Goal: Transaction & Acquisition: Purchase product/service

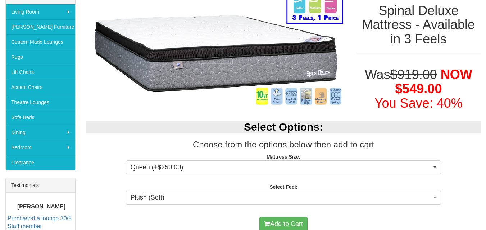
scroll to position [144, 0]
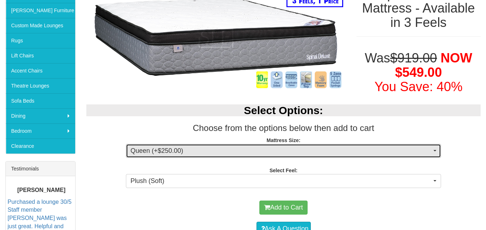
click at [161, 153] on span "Queen (+$250.00)" at bounding box center [281, 151] width 301 height 9
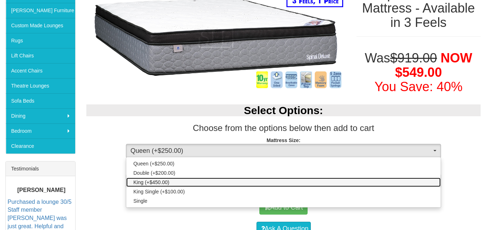
click at [138, 183] on span "King (+$450.00)" at bounding box center [151, 182] width 36 height 7
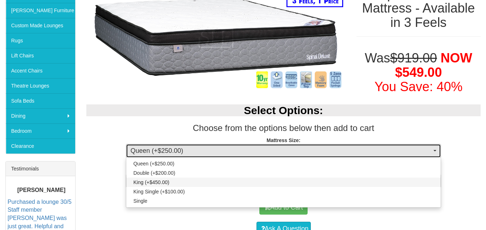
select select "262"
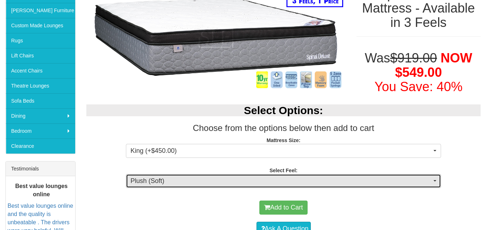
click at [141, 183] on span "Plush (Soft)" at bounding box center [281, 181] width 301 height 9
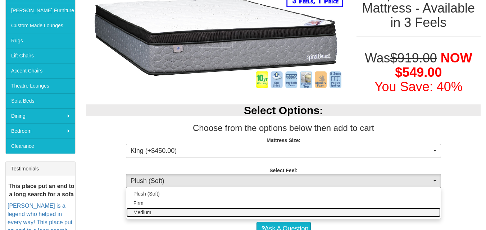
click at [144, 209] on span "Medium" at bounding box center [142, 212] width 18 height 7
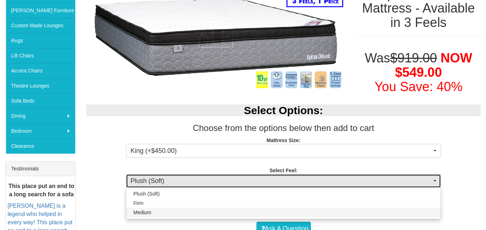
select select "1380"
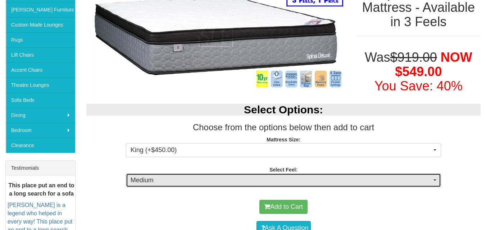
scroll to position [180, 0]
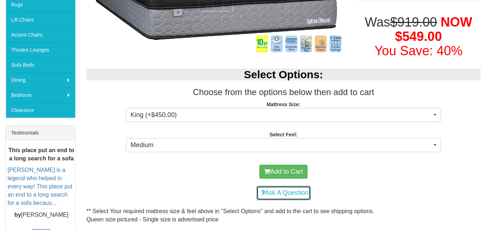
click at [297, 197] on link "Ask A Question" at bounding box center [283, 193] width 54 height 14
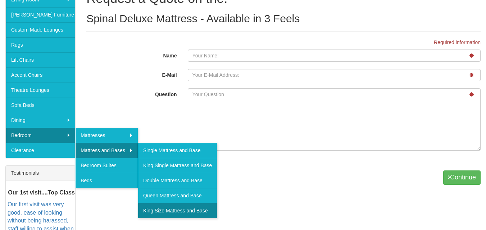
scroll to position [144, 0]
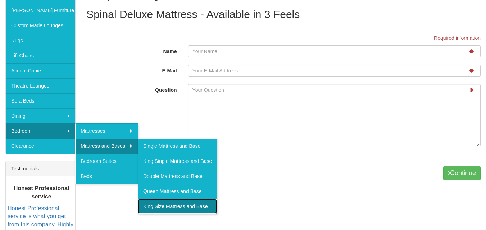
click at [156, 208] on link "King Size Mattress and Base" at bounding box center [177, 206] width 79 height 15
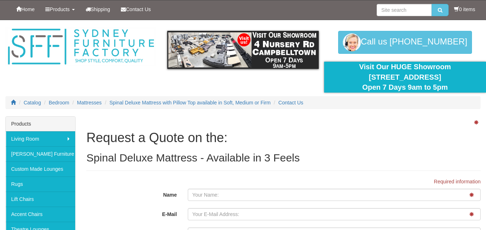
scroll to position [144, 0]
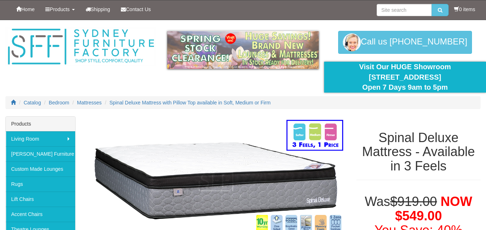
select select "262"
select select "1380"
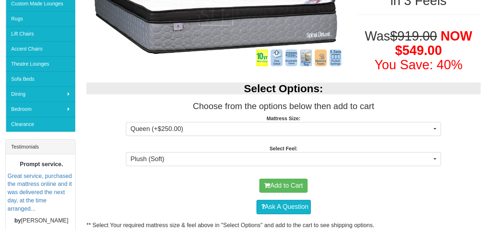
scroll to position [180, 0]
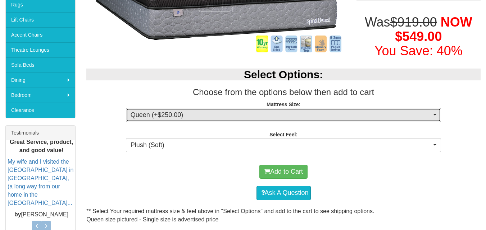
click at [146, 119] on span "Queen (+$250.00)" at bounding box center [281, 115] width 301 height 9
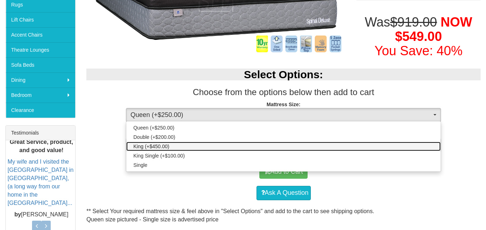
click at [141, 147] on span "King (+$450.00)" at bounding box center [151, 146] width 36 height 7
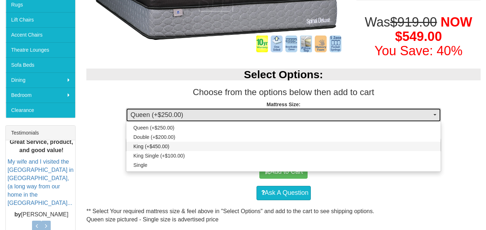
select select "262"
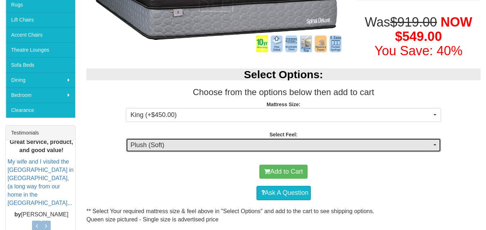
click at [141, 147] on span "Plush (Soft)" at bounding box center [281, 145] width 301 height 9
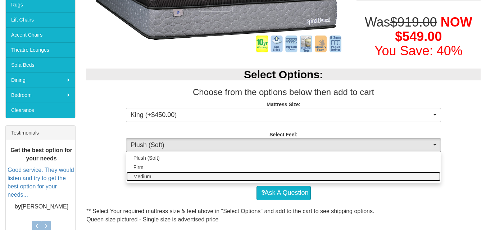
click at [136, 173] on link "Medium" at bounding box center [283, 176] width 315 height 9
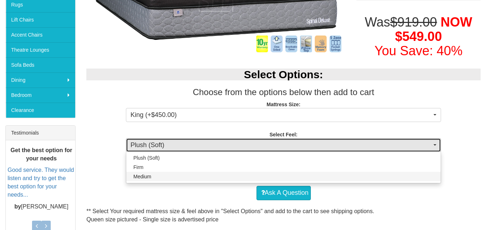
select select "1380"
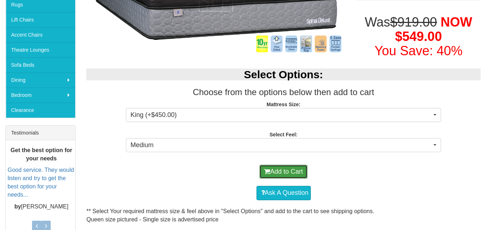
click at [275, 173] on button "Add to Cart" at bounding box center [283, 172] width 48 height 14
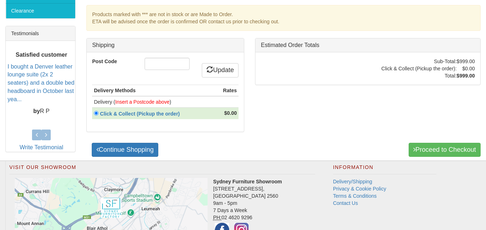
scroll to position [288, 0]
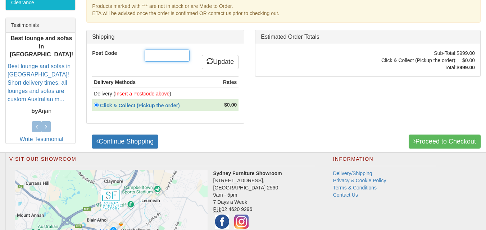
click at [153, 52] on input "Post Code" at bounding box center [167, 56] width 45 height 12
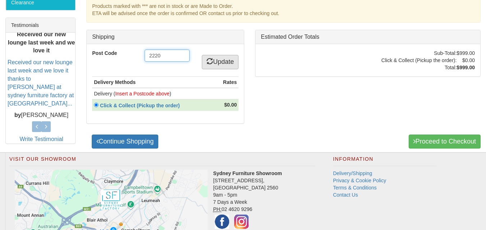
type input "2220"
click at [224, 64] on link "Update" at bounding box center [220, 62] width 37 height 14
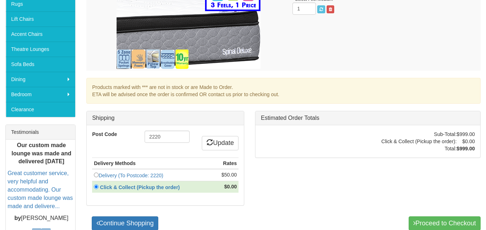
scroll to position [180, 0]
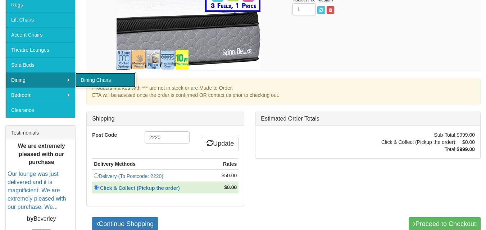
click at [90, 83] on link "Dining Chairs" at bounding box center [105, 80] width 60 height 15
